Goal: Task Accomplishment & Management: Complete application form

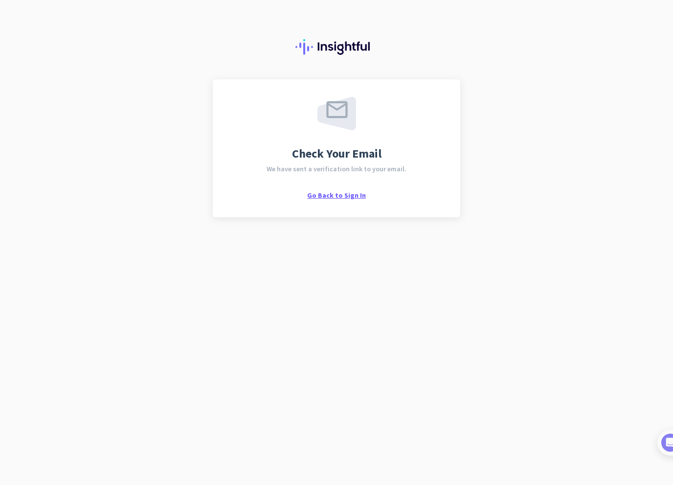
click at [336, 195] on span "Go Back to Sign In" at bounding box center [336, 195] width 59 height 9
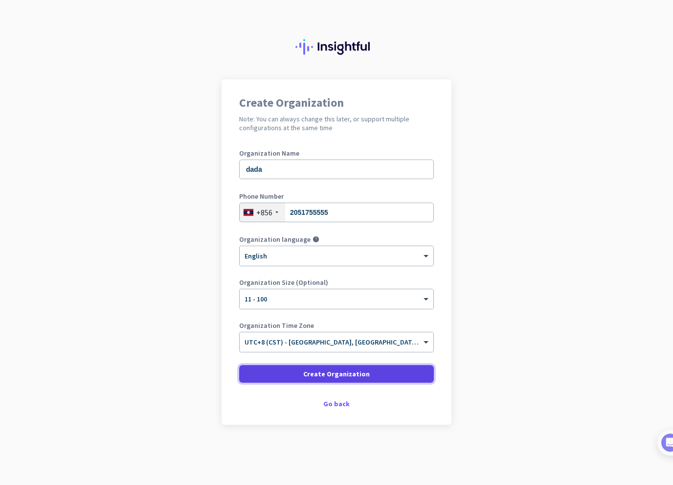
click at [323, 374] on span "Create Organization" at bounding box center [336, 374] width 67 height 10
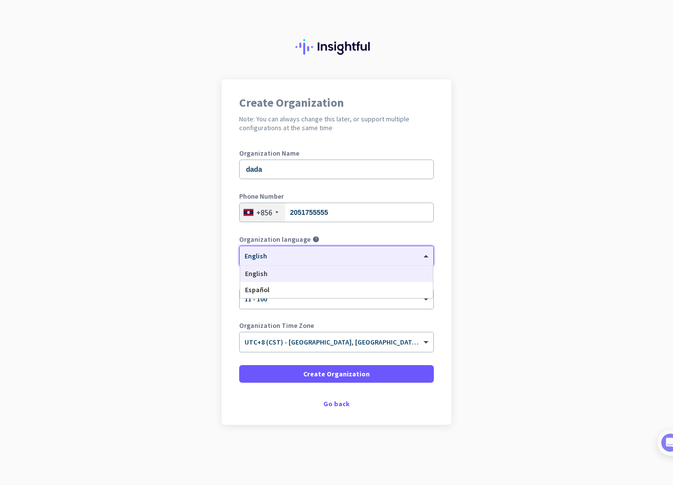
click at [311, 261] on div "× English" at bounding box center [337, 256] width 194 height 20
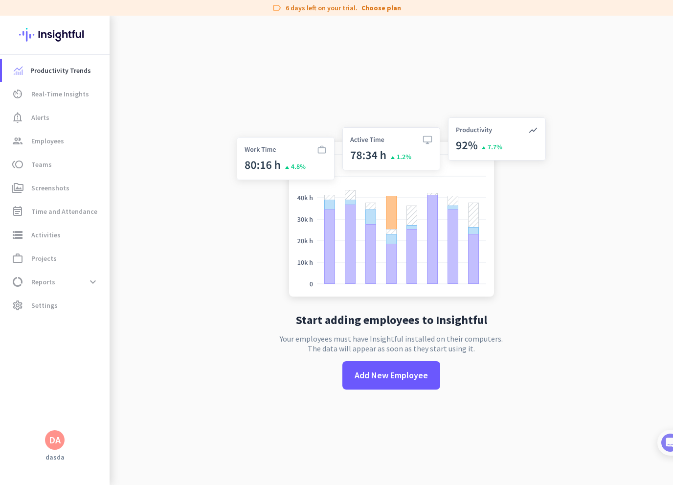
click at [209, 245] on app-no-employees "Start adding employees to Insightful Your employees must have Insightful instal…" at bounding box center [391, 258] width 563 height 485
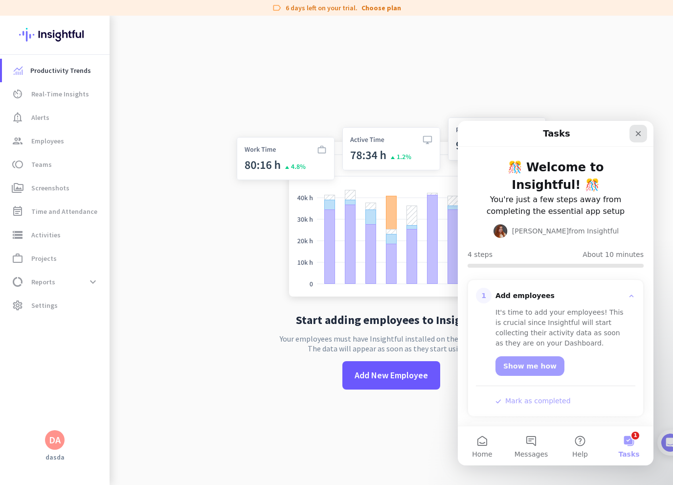
click at [636, 133] on icon "Close" at bounding box center [638, 134] width 8 height 8
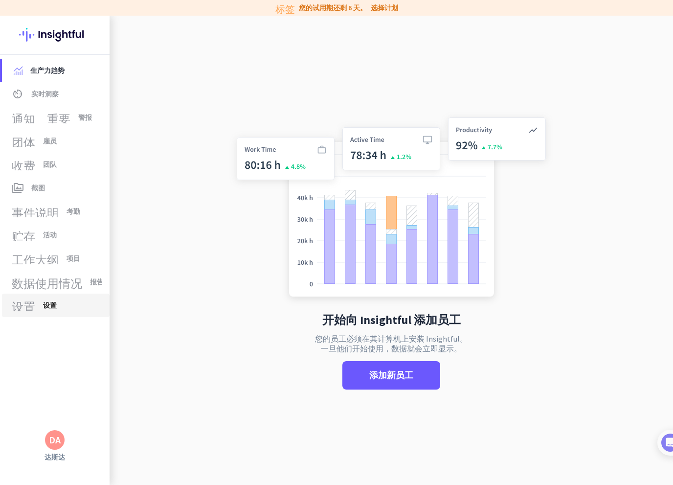
click at [33, 304] on font "设置" at bounding box center [23, 305] width 23 height 12
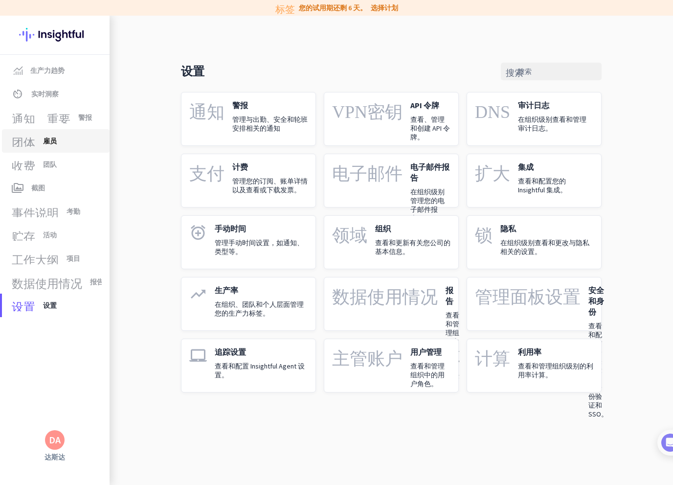
click at [29, 140] on font "团体" at bounding box center [23, 141] width 23 height 12
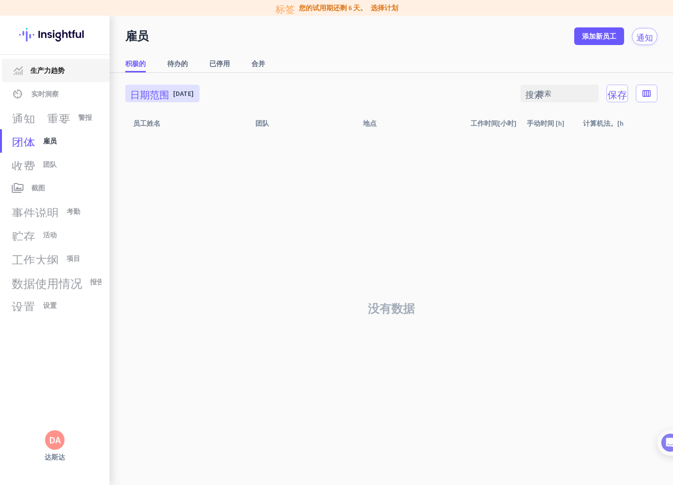
click at [58, 75] on span "生产力趋势" at bounding box center [47, 71] width 34 height 12
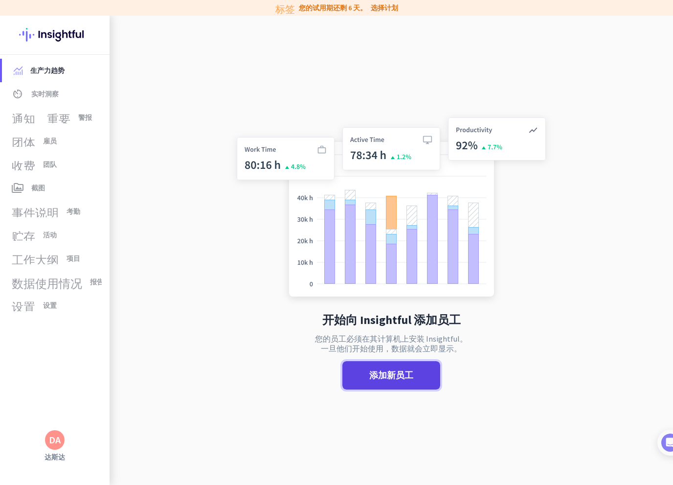
click at [379, 377] on font "添加新员工" at bounding box center [391, 374] width 44 height 11
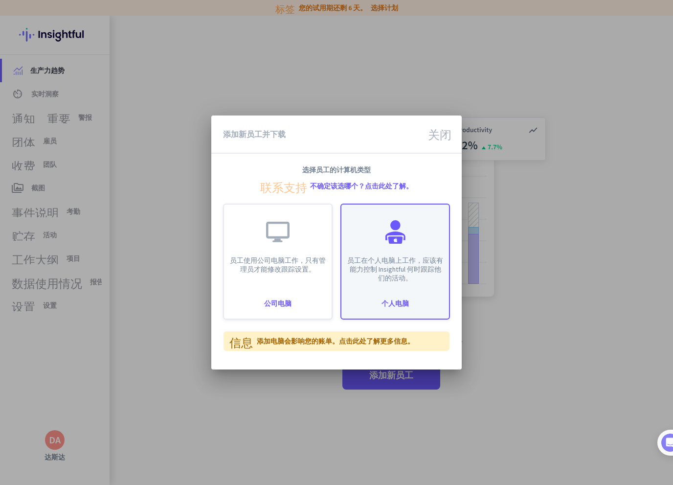
click at [384, 239] on div at bounding box center [394, 231] width 23 height 23
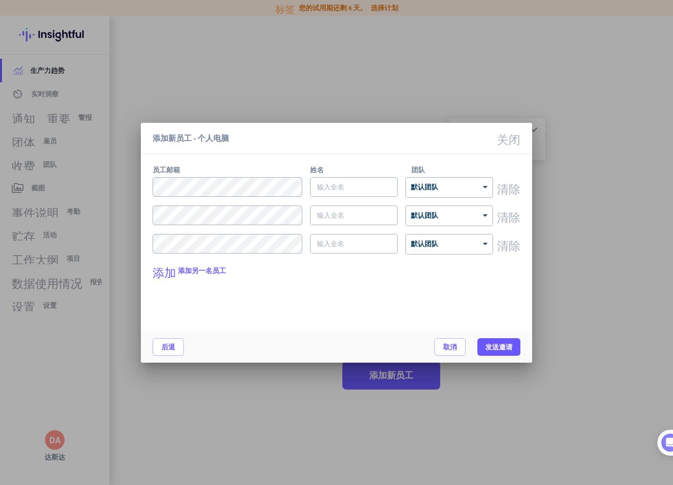
click at [505, 138] on font "关闭" at bounding box center [508, 138] width 23 height 12
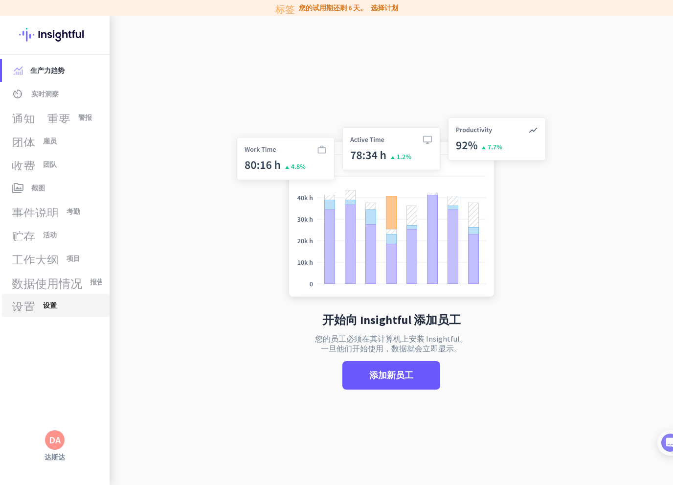
click at [33, 307] on font "设置" at bounding box center [23, 305] width 23 height 12
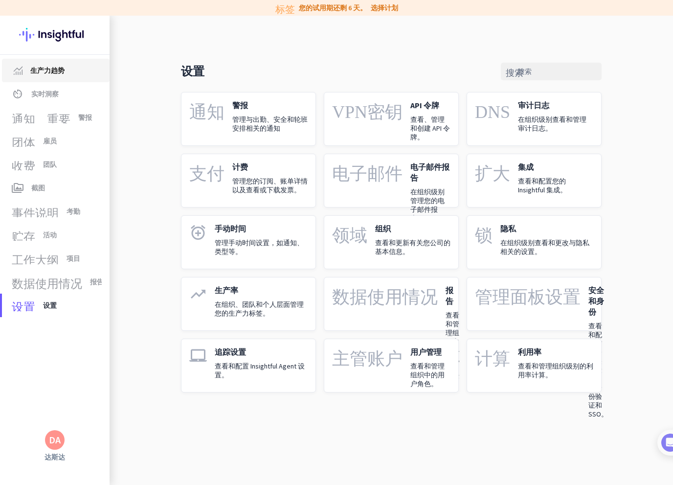
click at [40, 69] on font "生产力趋势" at bounding box center [47, 70] width 34 height 9
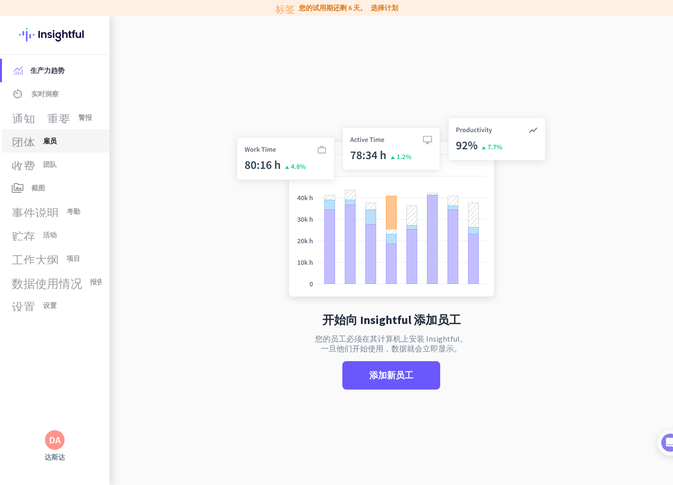
click at [35, 139] on font "团体" at bounding box center [23, 141] width 23 height 12
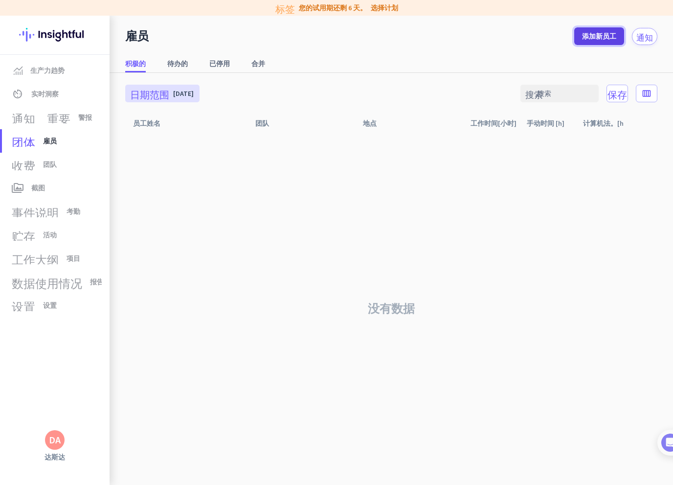
click at [598, 30] on span at bounding box center [599, 35] width 50 height 23
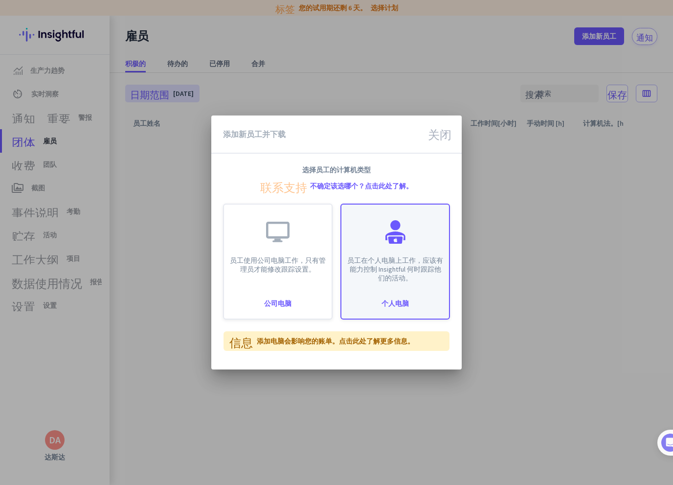
click at [391, 258] on font "员工在个人电脑上工作，应该有能力控制 Insightful 何时跟踪他们的活动。" at bounding box center [395, 269] width 96 height 26
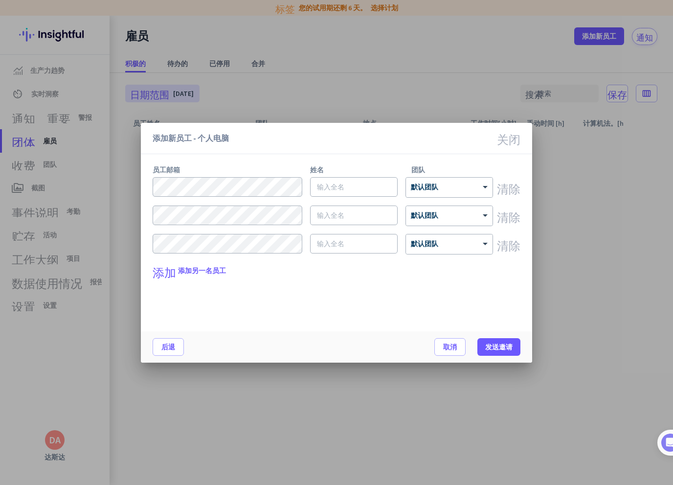
click at [201, 269] on font "添加另一名员工" at bounding box center [202, 270] width 48 height 9
click at [367, 188] on input "text" at bounding box center [354, 187] width 88 height 20
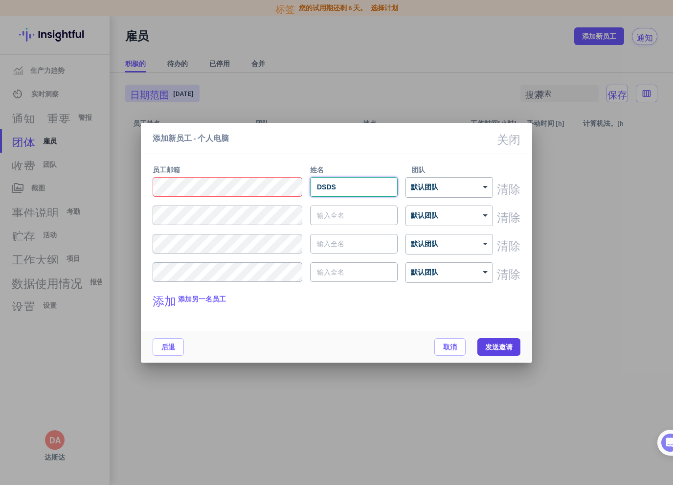
type input "DSDS"
click at [505, 349] on font "发送邀请" at bounding box center [498, 346] width 27 height 9
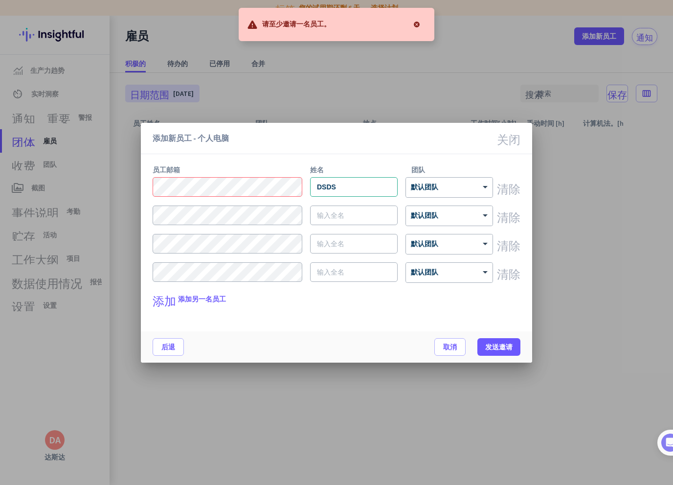
click at [513, 138] on font "关闭" at bounding box center [508, 138] width 23 height 12
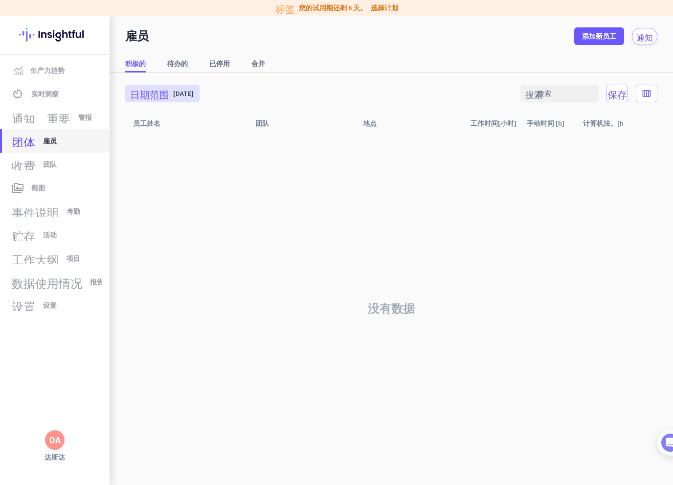
click at [22, 144] on font "团体" at bounding box center [23, 141] width 23 height 12
click at [592, 40] on font "添加新员工" at bounding box center [599, 36] width 34 height 9
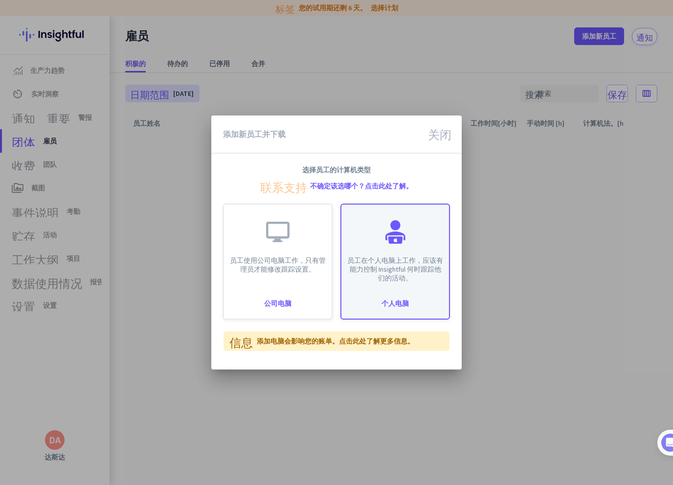
click at [395, 240] on div at bounding box center [394, 231] width 23 height 23
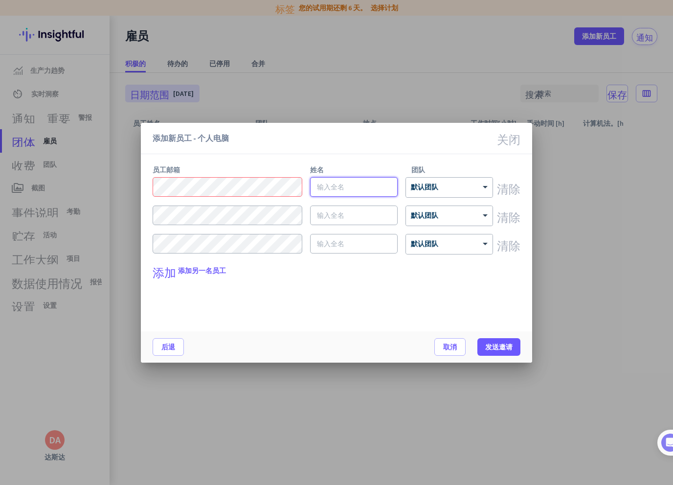
click at [342, 189] on input "text" at bounding box center [354, 187] width 88 height 20
type input "WWWWW"
click at [491, 346] on font "发送邀请" at bounding box center [498, 346] width 27 height 9
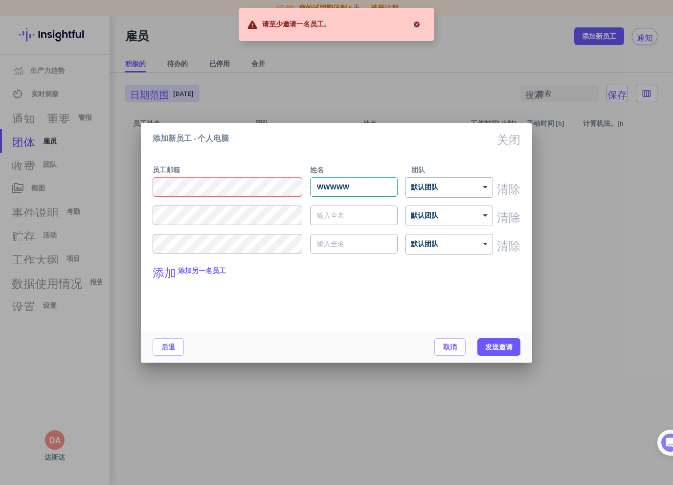
click at [514, 139] on font "关闭" at bounding box center [508, 138] width 23 height 12
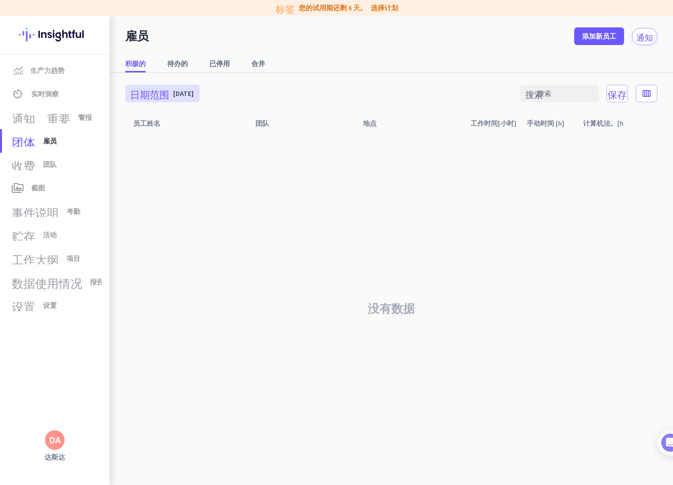
click at [56, 444] on font "DA" at bounding box center [55, 439] width 12 height 12
click at [94, 418] on span "登出" at bounding box center [96, 421] width 39 height 9
